Goal: Transaction & Acquisition: Purchase product/service

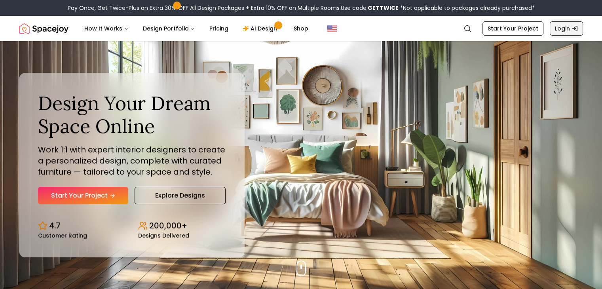
click at [562, 29] on link "Login" at bounding box center [566, 28] width 33 height 14
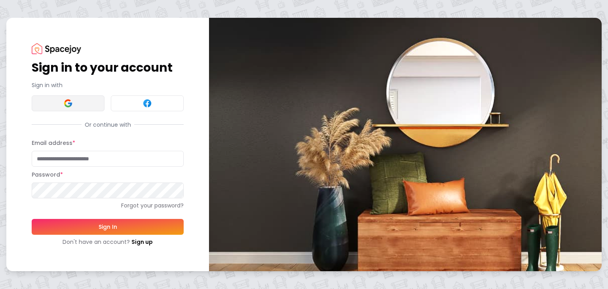
click at [62, 106] on button at bounding box center [68, 103] width 73 height 16
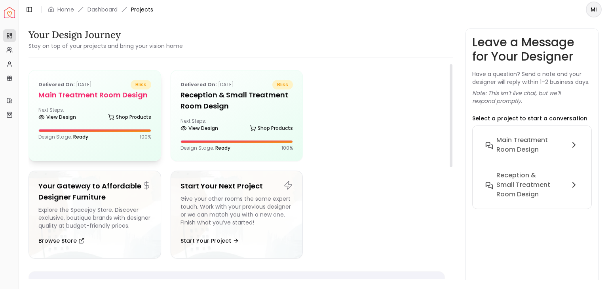
click at [114, 145] on div "Delivered on: Dec 07, 2023 bliss Main Treatment Room Design Next Steps: View De…" at bounding box center [95, 110] width 132 height 79
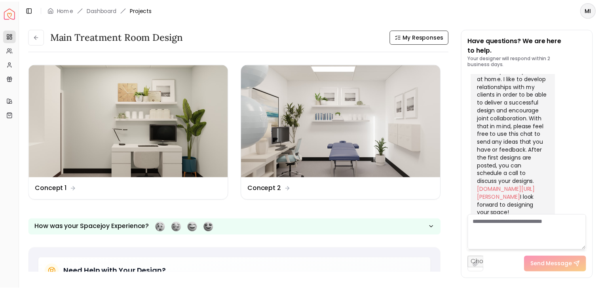
scroll to position [286, 0]
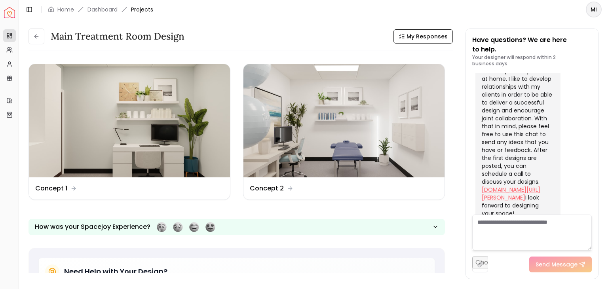
click at [495, 186] on link "calendly.com/heather-wise" at bounding box center [511, 194] width 59 height 16
click at [8, 11] on img "Spacejoy" at bounding box center [9, 12] width 11 height 11
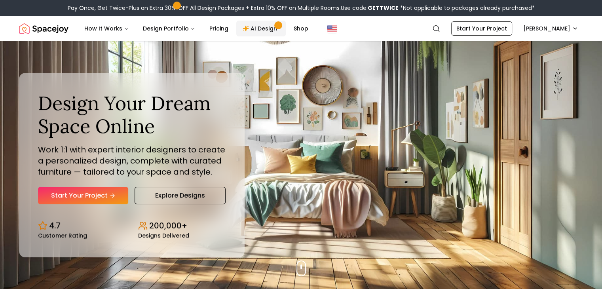
click at [258, 29] on link "AI Design" at bounding box center [261, 29] width 50 height 16
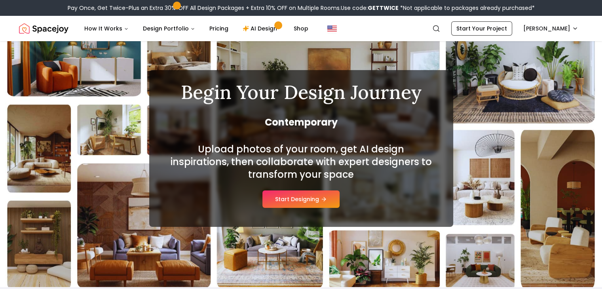
scroll to position [32, 0]
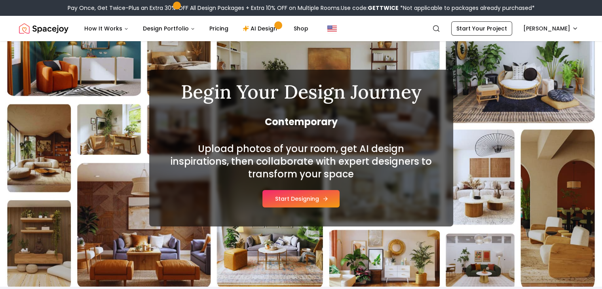
click at [286, 198] on button "Start Designing" at bounding box center [301, 198] width 77 height 17
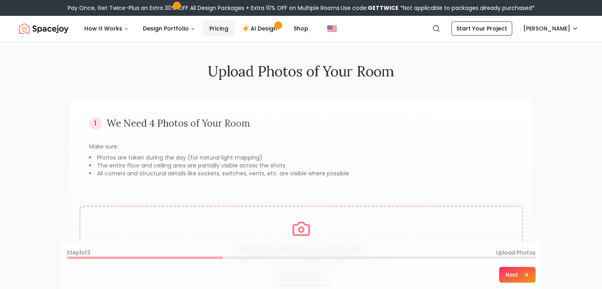
click at [214, 23] on link "Pricing" at bounding box center [219, 29] width 32 height 16
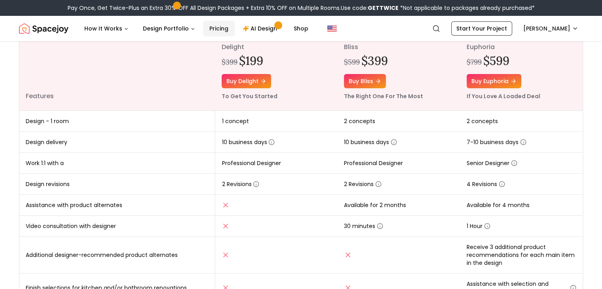
scroll to position [111, 0]
